Goal: Information Seeking & Learning: Learn about a topic

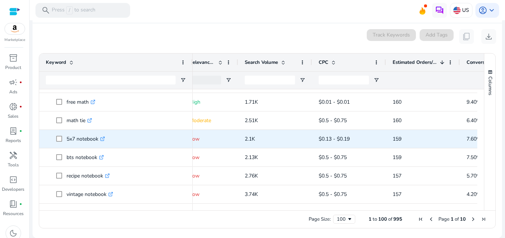
scroll to position [1732, 0]
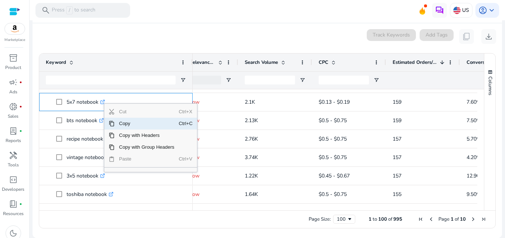
click at [124, 127] on span "Copy" at bounding box center [147, 124] width 64 height 12
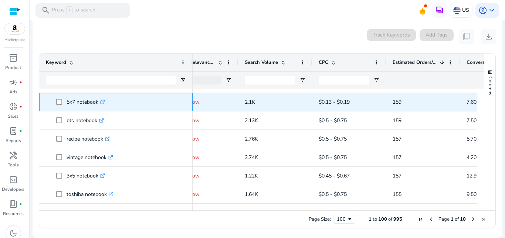
click at [105, 102] on icon ".st0{fill:#2c8af8}" at bounding box center [102, 102] width 5 height 5
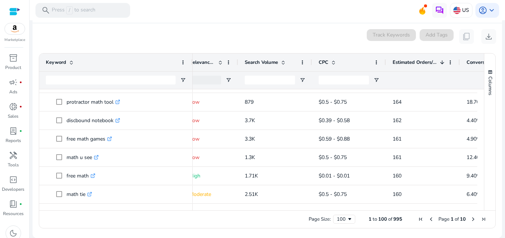
scroll to position [1622, 0]
click at [437, 59] on span at bounding box center [441, 62] width 8 height 6
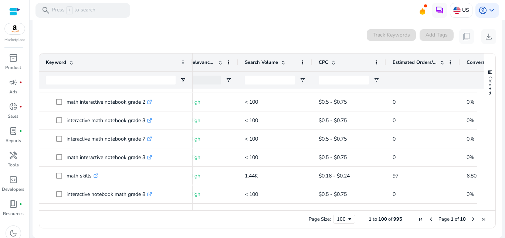
click at [416, 64] on span "Estimated Orders/Month" at bounding box center [414, 62] width 44 height 7
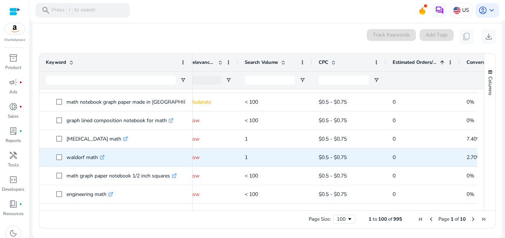
scroll to position [1548, 0]
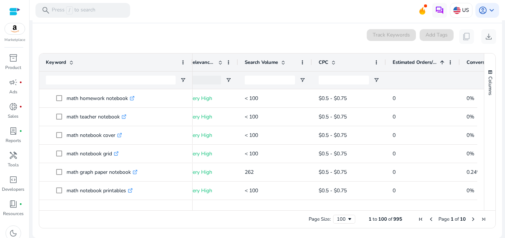
click at [284, 59] on span at bounding box center [283, 62] width 6 height 6
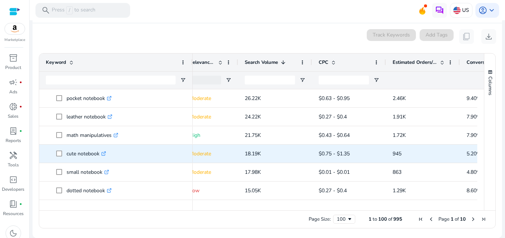
scroll to position [74, 0]
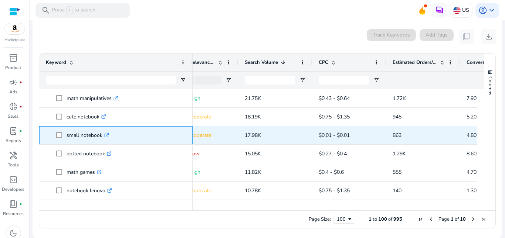
click at [106, 136] on icon ".st0{fill:#2c8af8}" at bounding box center [106, 135] width 5 height 5
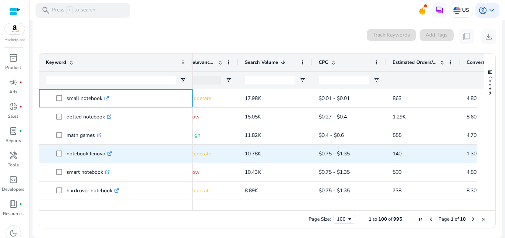
scroll to position [111, 0]
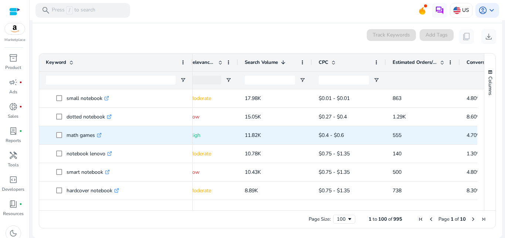
click at [101, 137] on icon ".st0{fill:#2c8af8}" at bounding box center [99, 135] width 5 height 5
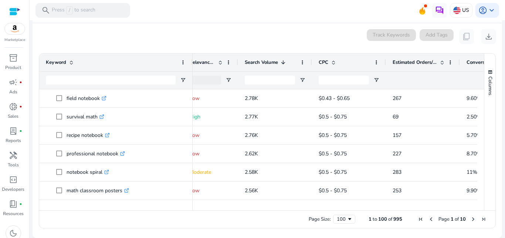
scroll to position [0, 0]
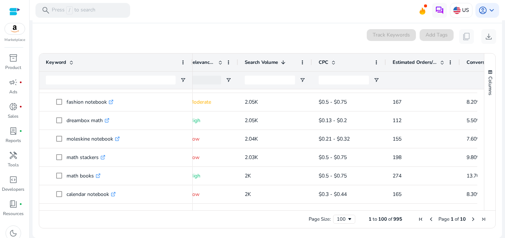
click at [471, 221] on span "Next Page" at bounding box center [473, 219] width 6 height 6
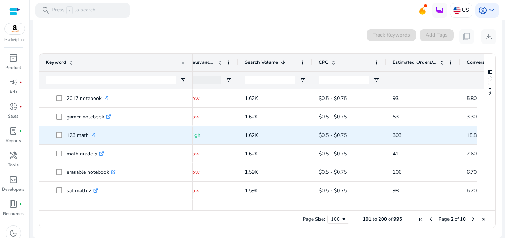
click at [93, 134] on icon ".st0{fill:#2c8af8}" at bounding box center [92, 135] width 5 height 5
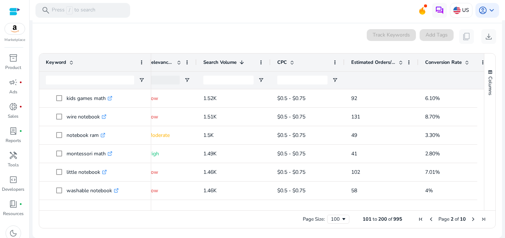
drag, startPoint x: 191, startPoint y: 58, endPoint x: 139, endPoint y: 59, distance: 52.1
click at [139, 59] on div "Keyword" at bounding box center [95, 63] width 112 height 18
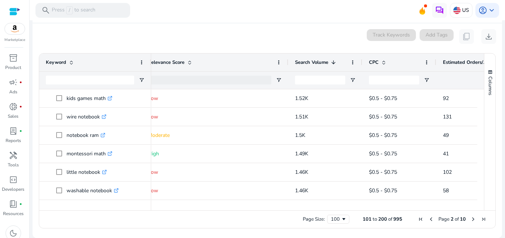
drag, startPoint x: 195, startPoint y: 62, endPoint x: 287, endPoint y: 66, distance: 91.7
click at [287, 66] on div at bounding box center [287, 63] width 3 height 18
drag, startPoint x: 150, startPoint y: 59, endPoint x: 113, endPoint y: 68, distance: 38.9
click at [113, 68] on div "Keyword" at bounding box center [94, 63] width 111 height 18
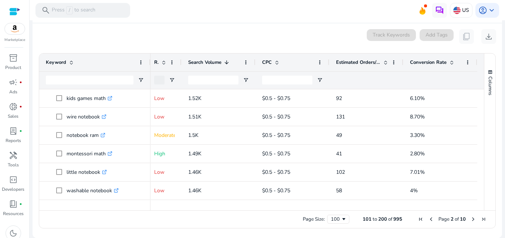
scroll to position [0, 151]
drag, startPoint x: 287, startPoint y: 62, endPoint x: 173, endPoint y: 65, distance: 113.5
click at [173, 65] on div "Relevance Score" at bounding box center [165, 63] width 34 height 18
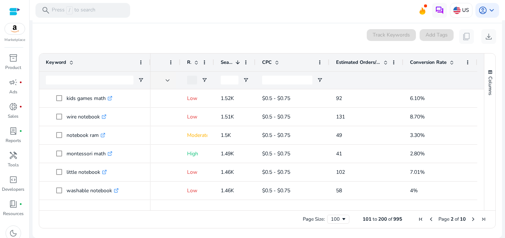
scroll to position [0, 119]
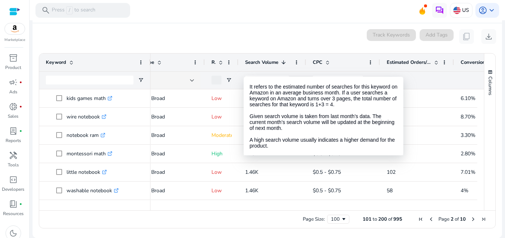
drag, startPoint x: 250, startPoint y: 61, endPoint x: 244, endPoint y: 70, distance: 10.9
click at [244, 70] on div "Search Volume 1" at bounding box center [272, 63] width 68 height 18
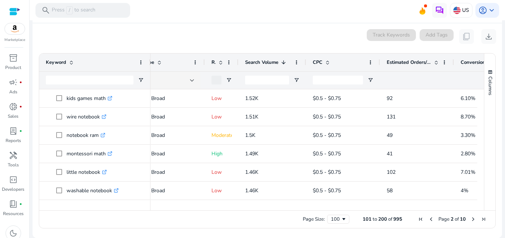
click at [211, 36] on div "0 keyword(s) selected Track Keywords Add Tags content_copy download" at bounding box center [266, 36] width 457 height 15
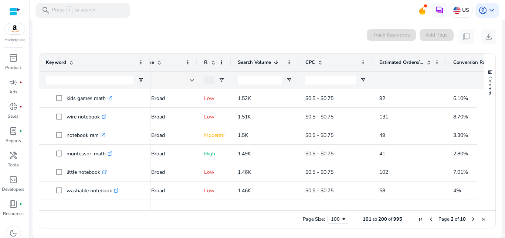
drag, startPoint x: 204, startPoint y: 62, endPoint x: 161, endPoint y: 61, distance: 42.5
click at [161, 59] on div "Match Type" at bounding box center [160, 63] width 76 height 18
drag, startPoint x: 225, startPoint y: 207, endPoint x: 251, endPoint y: 207, distance: 26.2
click at [251, 207] on div at bounding box center [289, 207] width 461 height 7
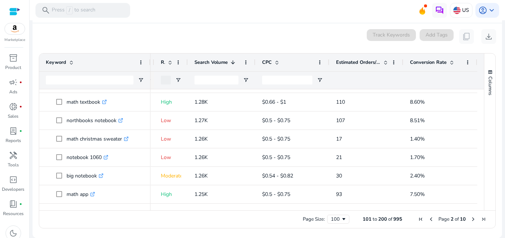
click at [480, 219] on span "Last Page" at bounding box center [483, 219] width 6 height 6
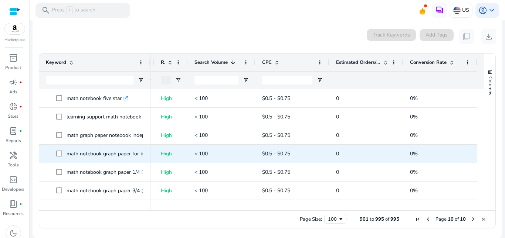
scroll to position [1145, 0]
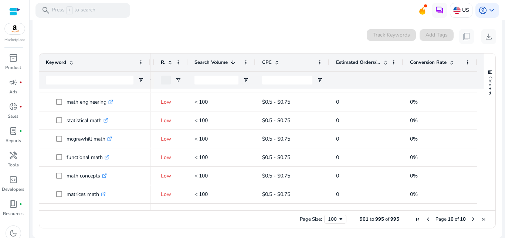
drag, startPoint x: 413, startPoint y: 217, endPoint x: 417, endPoint y: 224, distance: 8.3
click at [414, 217] on span "First Page" at bounding box center [417, 219] width 6 height 6
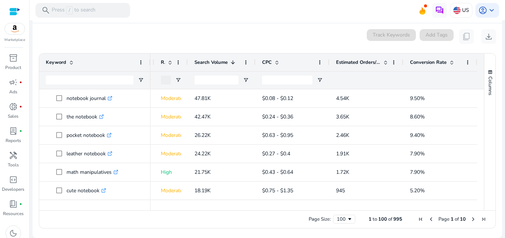
click at [470, 217] on span "Next Page" at bounding box center [473, 219] width 6 height 6
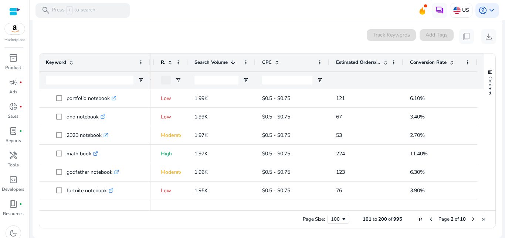
click at [470, 217] on span "Next Page" at bounding box center [473, 219] width 6 height 6
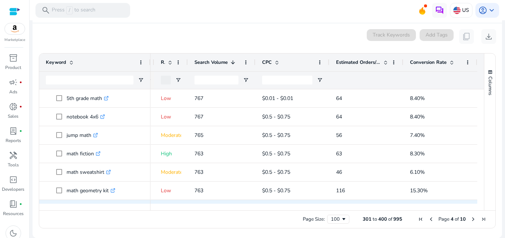
scroll to position [1219, 0]
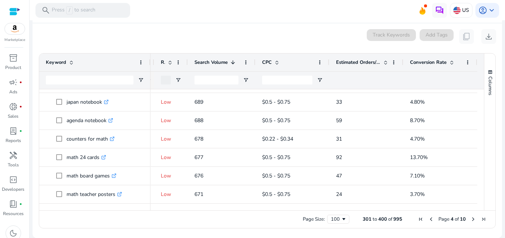
drag, startPoint x: 470, startPoint y: 219, endPoint x: 466, endPoint y: 220, distance: 4.2
click at [470, 220] on span "Next Page" at bounding box center [473, 219] width 6 height 6
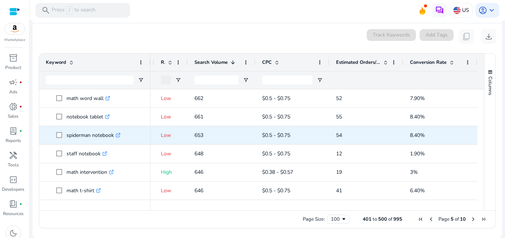
click at [119, 135] on icon ".st0{fill:#2c8af8}" at bounding box center [118, 135] width 5 height 5
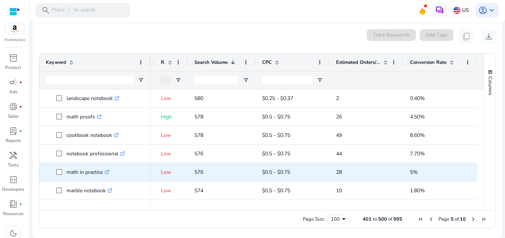
scroll to position [1145, 0]
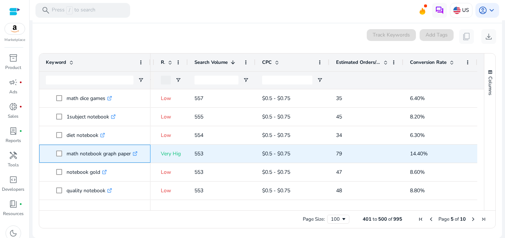
click at [137, 155] on icon ".st0{fill:#2c8af8}" at bounding box center [135, 153] width 5 height 5
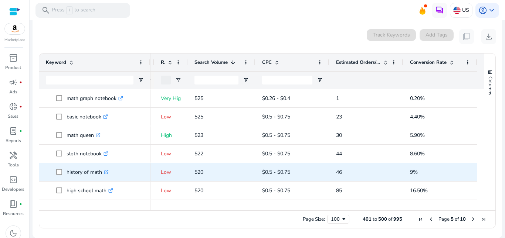
scroll to position [1732, 0]
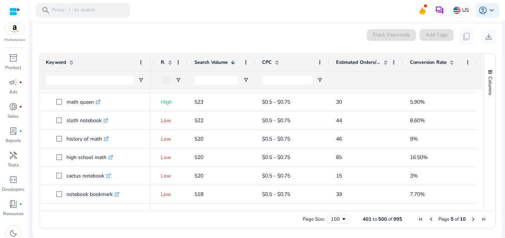
drag, startPoint x: 365, startPoint y: 211, endPoint x: 322, endPoint y: 211, distance: 43.6
click at [277, 214] on div "Page Size: 100 401 to 500 of 995 Page 5 of 10" at bounding box center [267, 220] width 456 height 18
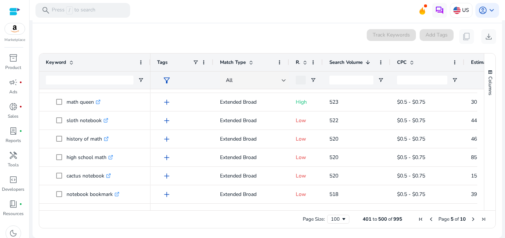
scroll to position [0, 138]
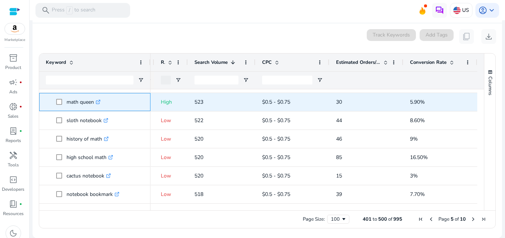
click at [100, 103] on icon ".st0{fill:#2c8af8}" at bounding box center [98, 102] width 5 height 5
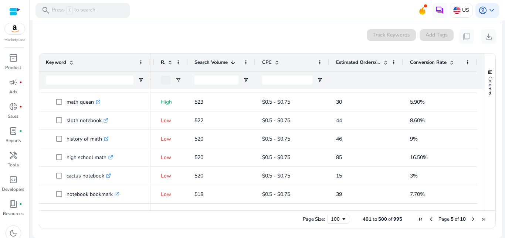
drag, startPoint x: 470, startPoint y: 219, endPoint x: 465, endPoint y: 218, distance: 4.9
click at [470, 218] on span "Next Page" at bounding box center [473, 219] width 6 height 6
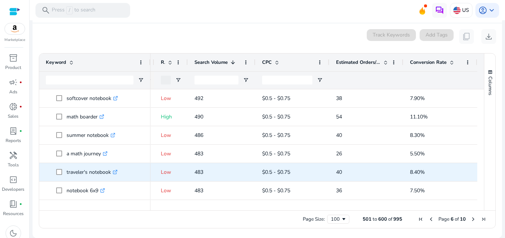
scroll to position [517, 0]
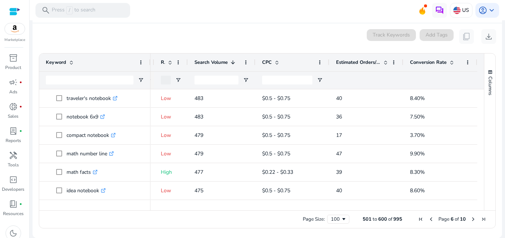
click at [167, 62] on span at bounding box center [170, 62] width 6 height 6
click at [418, 219] on span "First Page" at bounding box center [420, 219] width 6 height 6
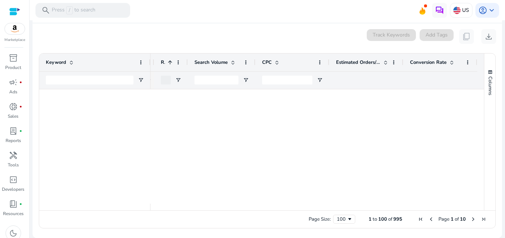
scroll to position [0, 0]
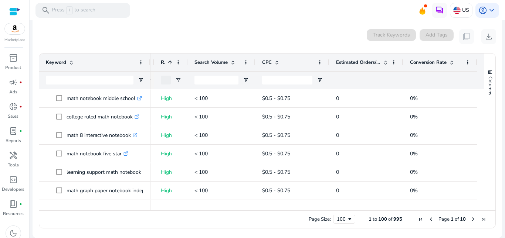
click at [167, 62] on span at bounding box center [170, 62] width 6 height 6
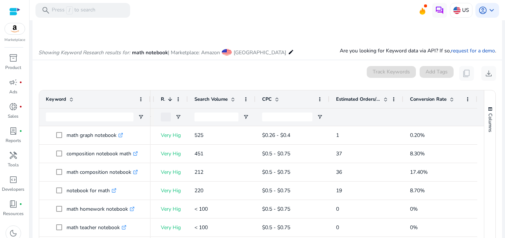
scroll to position [95, 0]
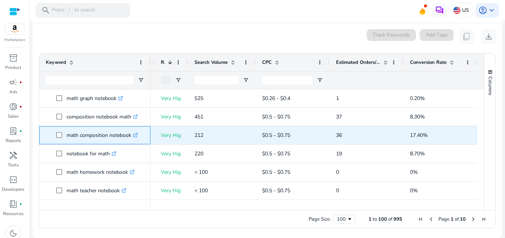
click at [136, 136] on icon ".st0{fill:#2c8af8}" at bounding box center [135, 135] width 5 height 5
